Goal: Information Seeking & Learning: Learn about a topic

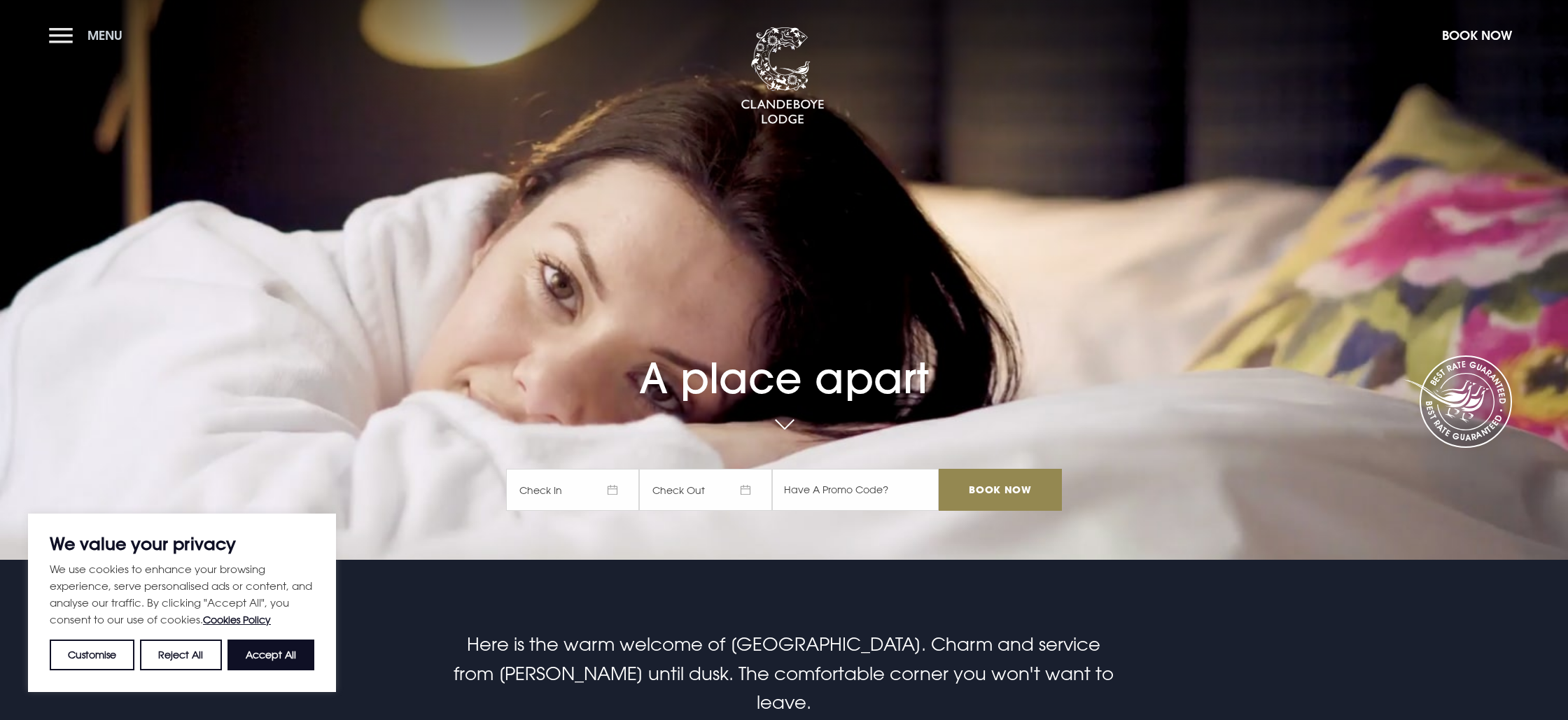
click at [56, 30] on button "Menu" at bounding box center [89, 34] width 80 height 30
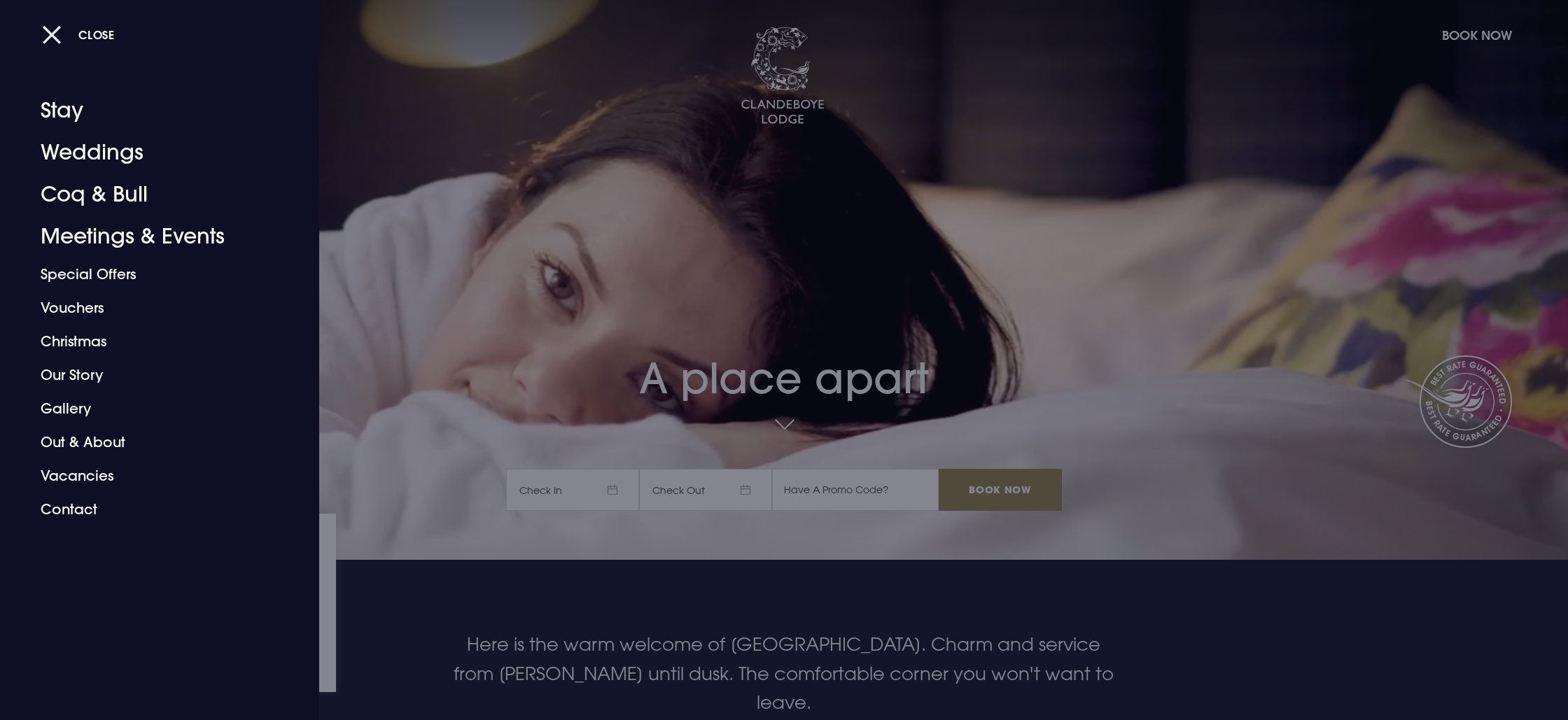
click at [78, 33] on span "Close" at bounding box center [97, 34] width 36 height 14
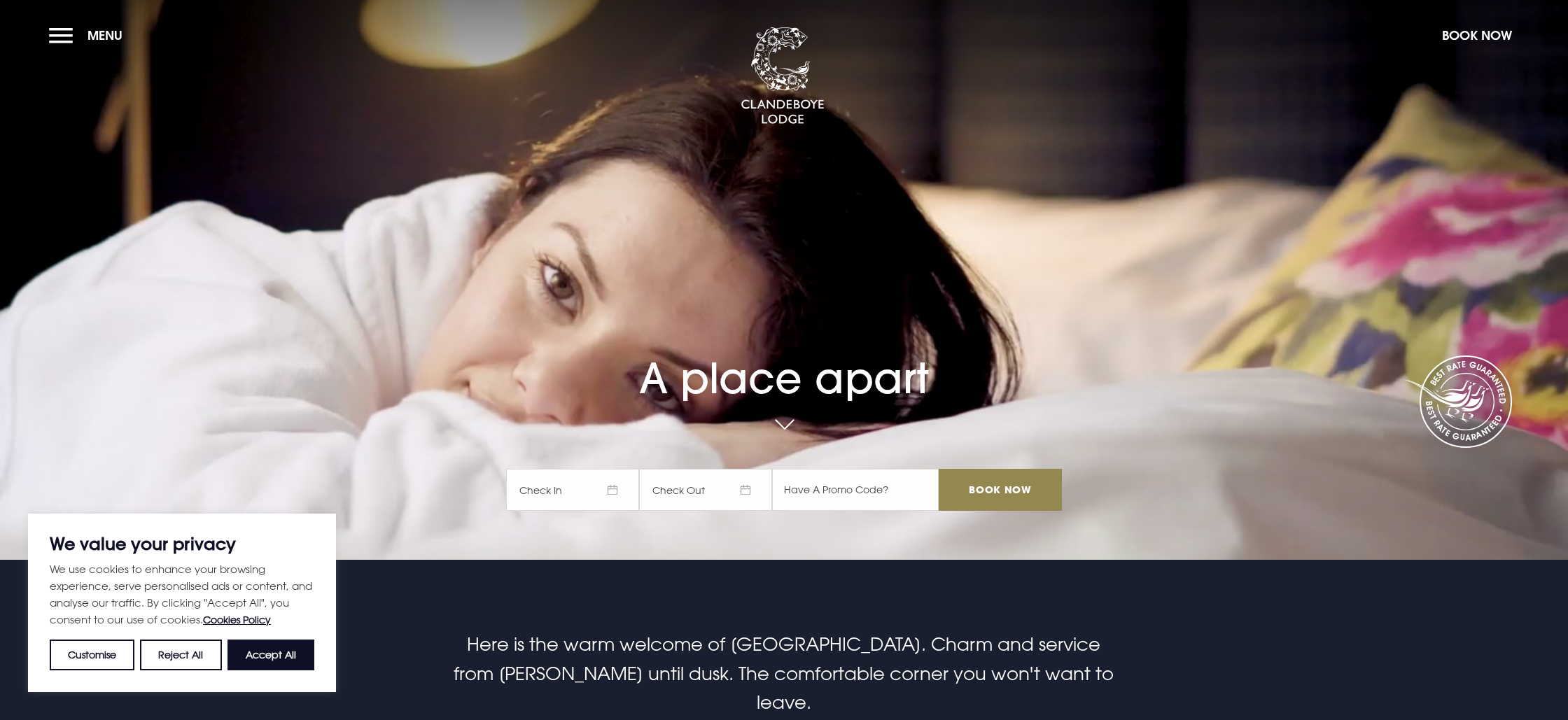
click at [271, 649] on button "Accept All" at bounding box center [271, 655] width 87 height 31
checkbox input "true"
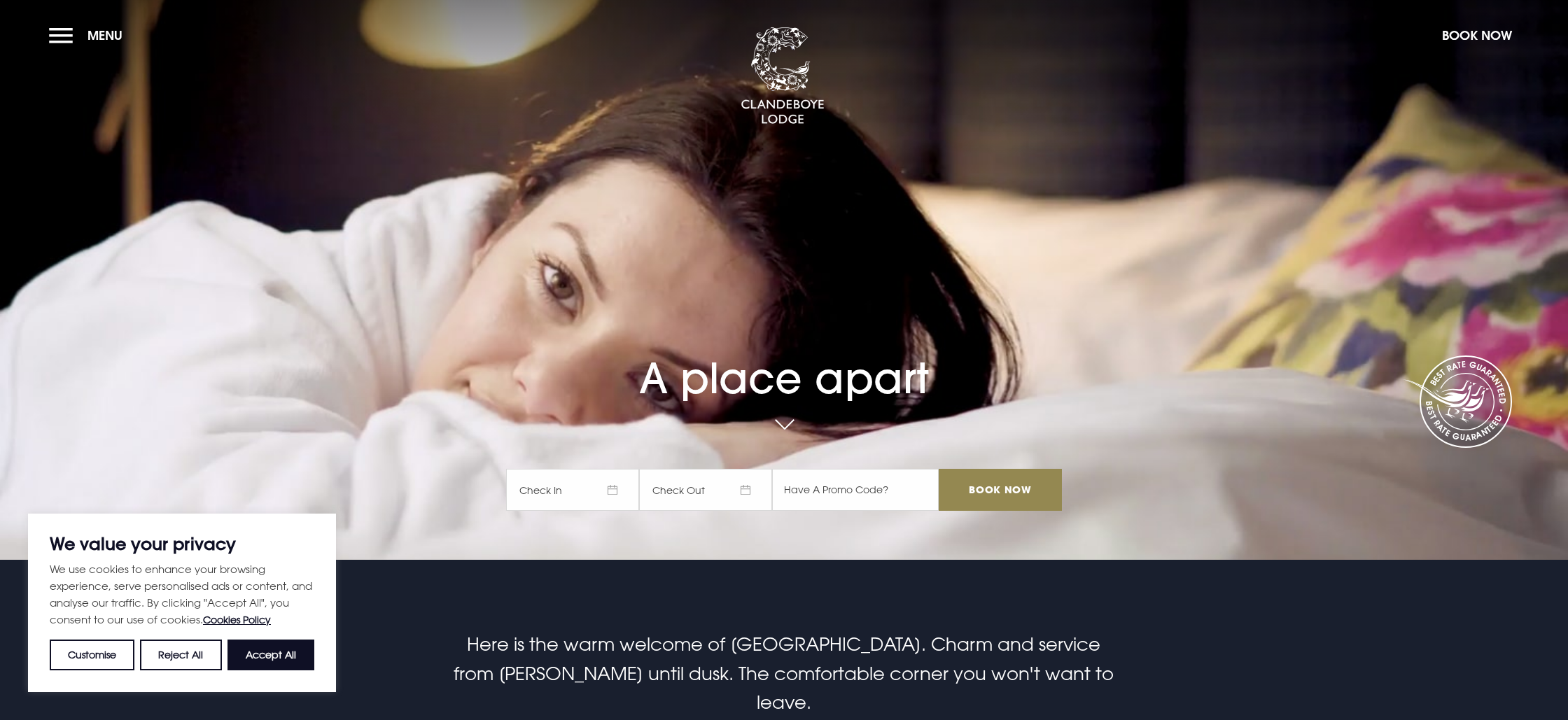
checkbox input "true"
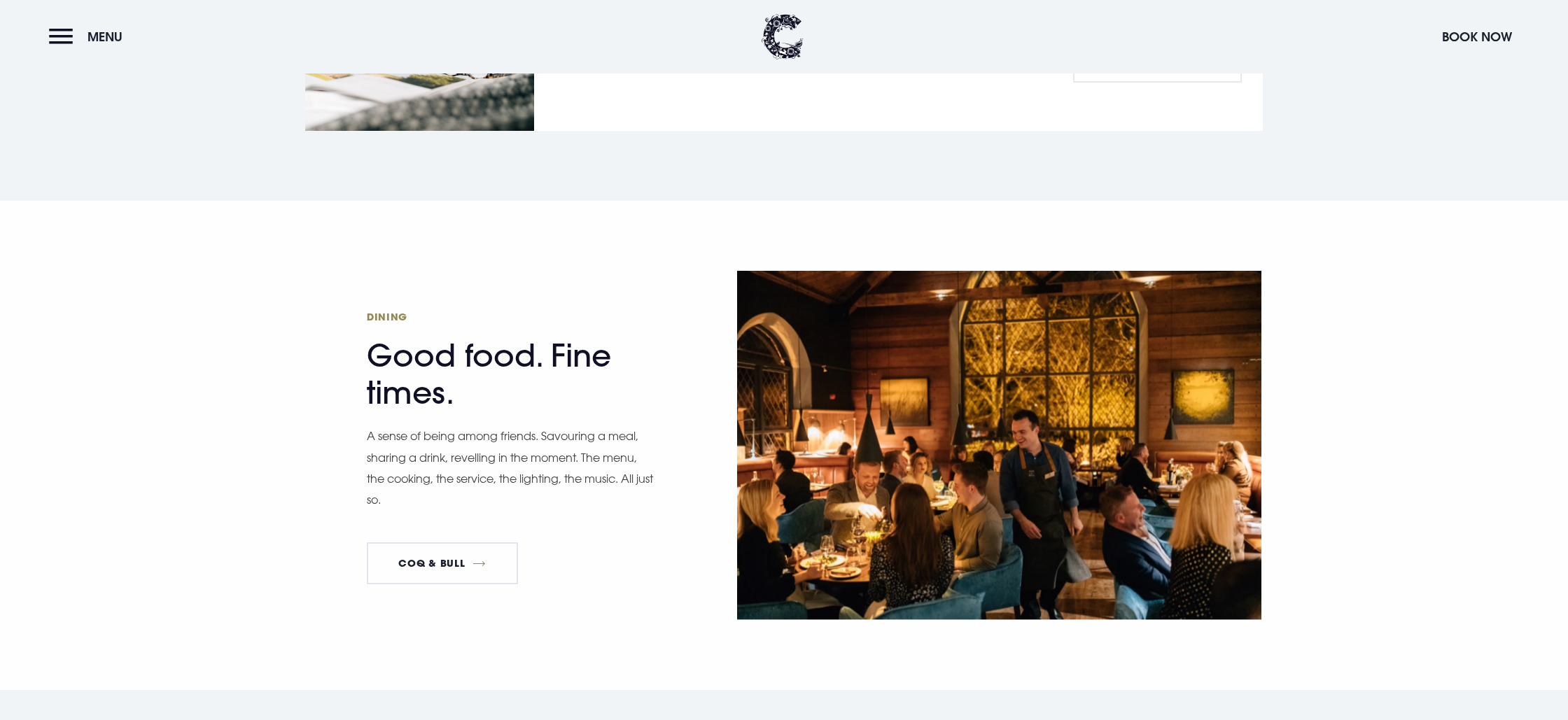
scroll to position [2040, 0]
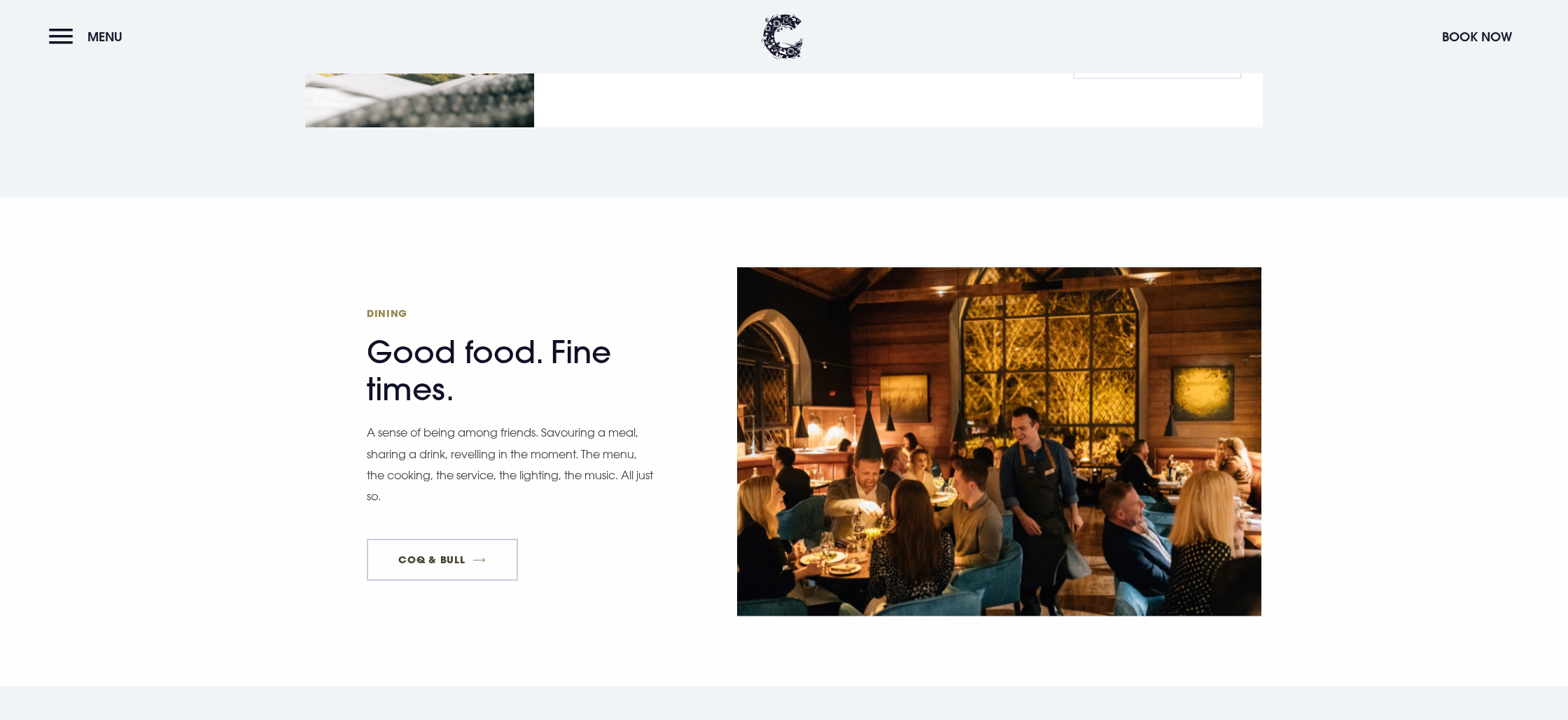
click at [431, 539] on link "Coq & Bull" at bounding box center [443, 560] width 151 height 42
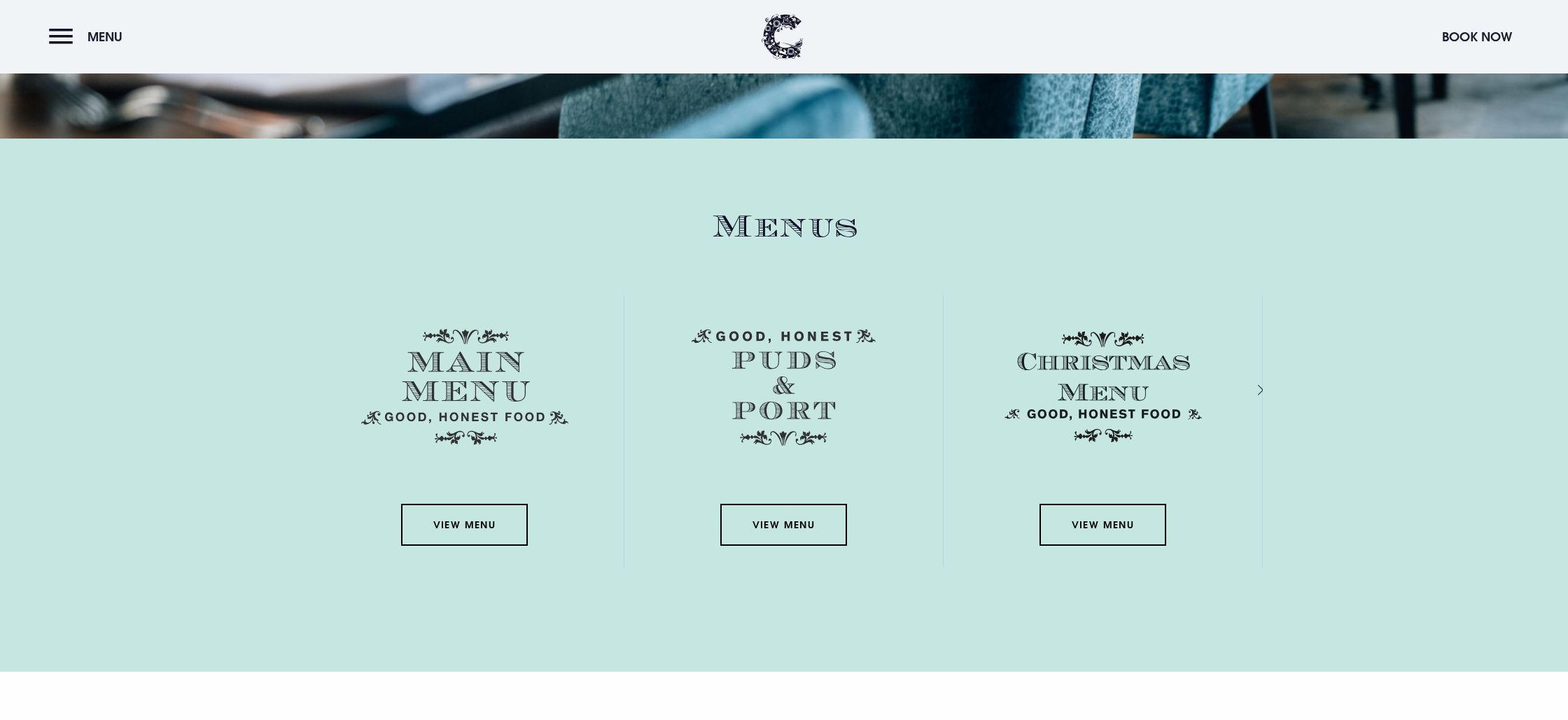
scroll to position [2197, 0]
click at [475, 532] on link "View Menu" at bounding box center [464, 526] width 126 height 42
click at [1089, 415] on img at bounding box center [1102, 388] width 207 height 117
click at [1111, 532] on link "View Menu" at bounding box center [1102, 526] width 126 height 42
